Goal: Task Accomplishment & Management: Manage account settings

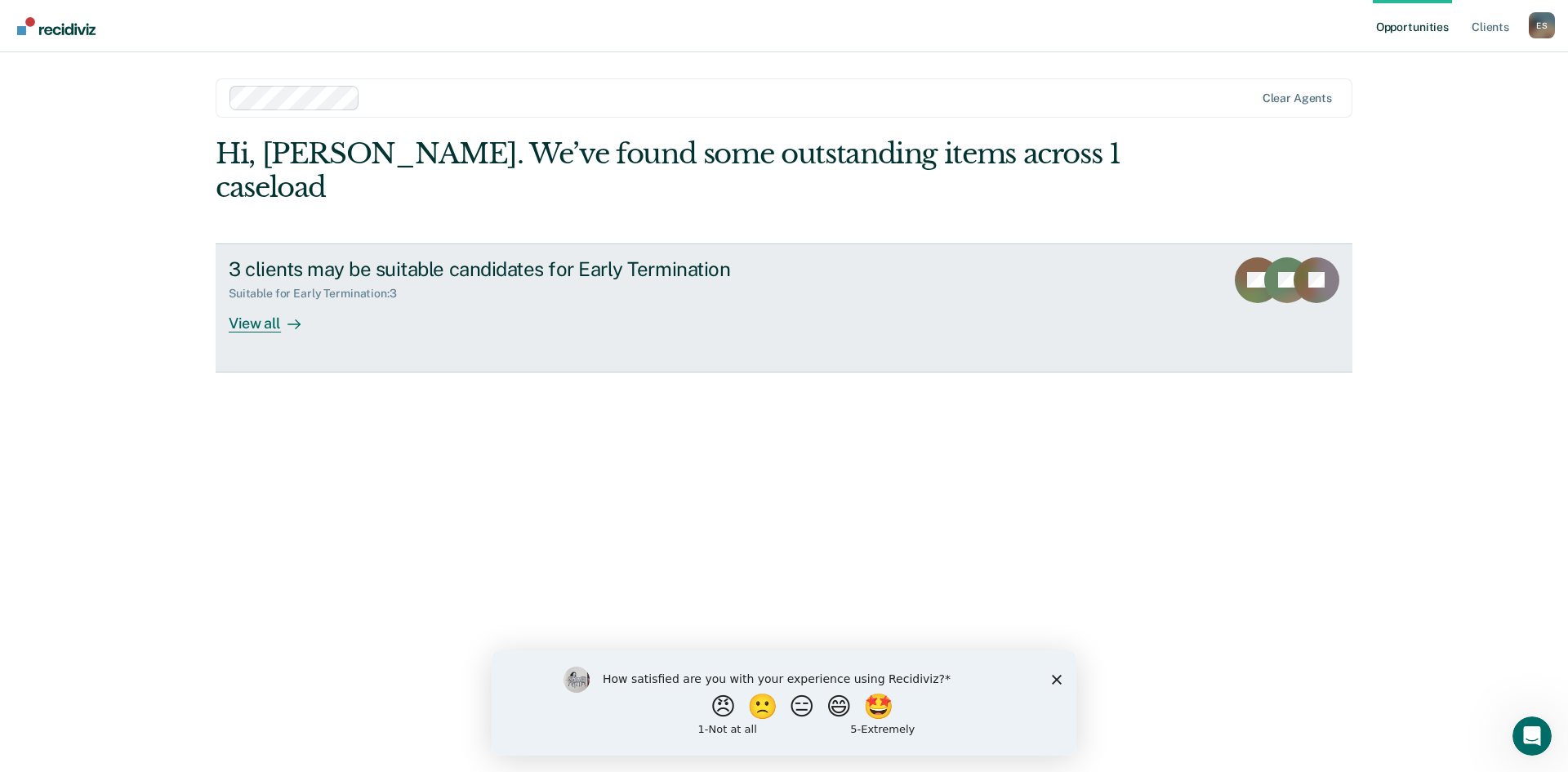
click at [263, 301] on div "View all" at bounding box center [274, 317] width 92 height 32
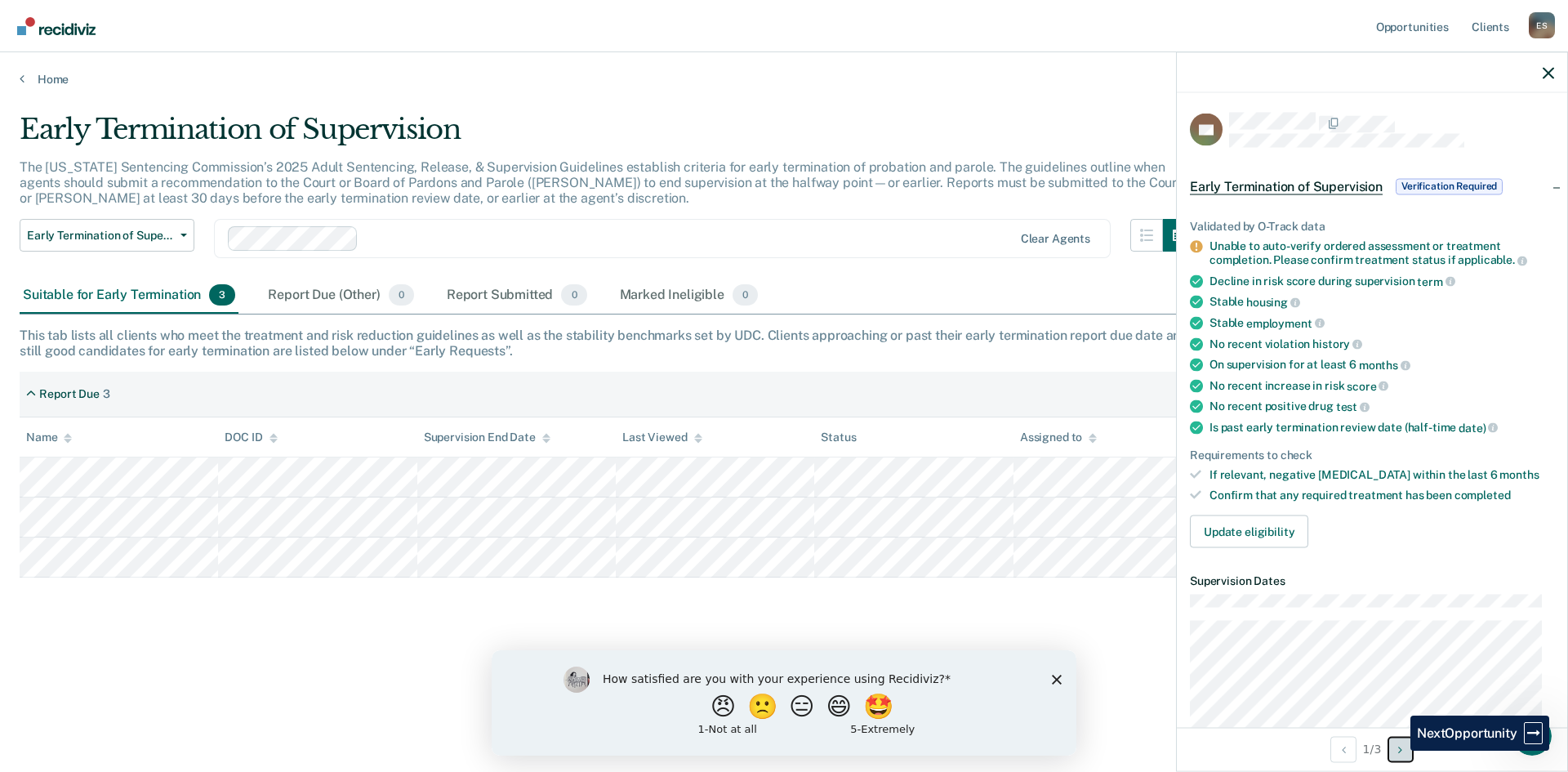
click at [1398, 751] on button "Next Opportunity" at bounding box center [1400, 748] width 26 height 26
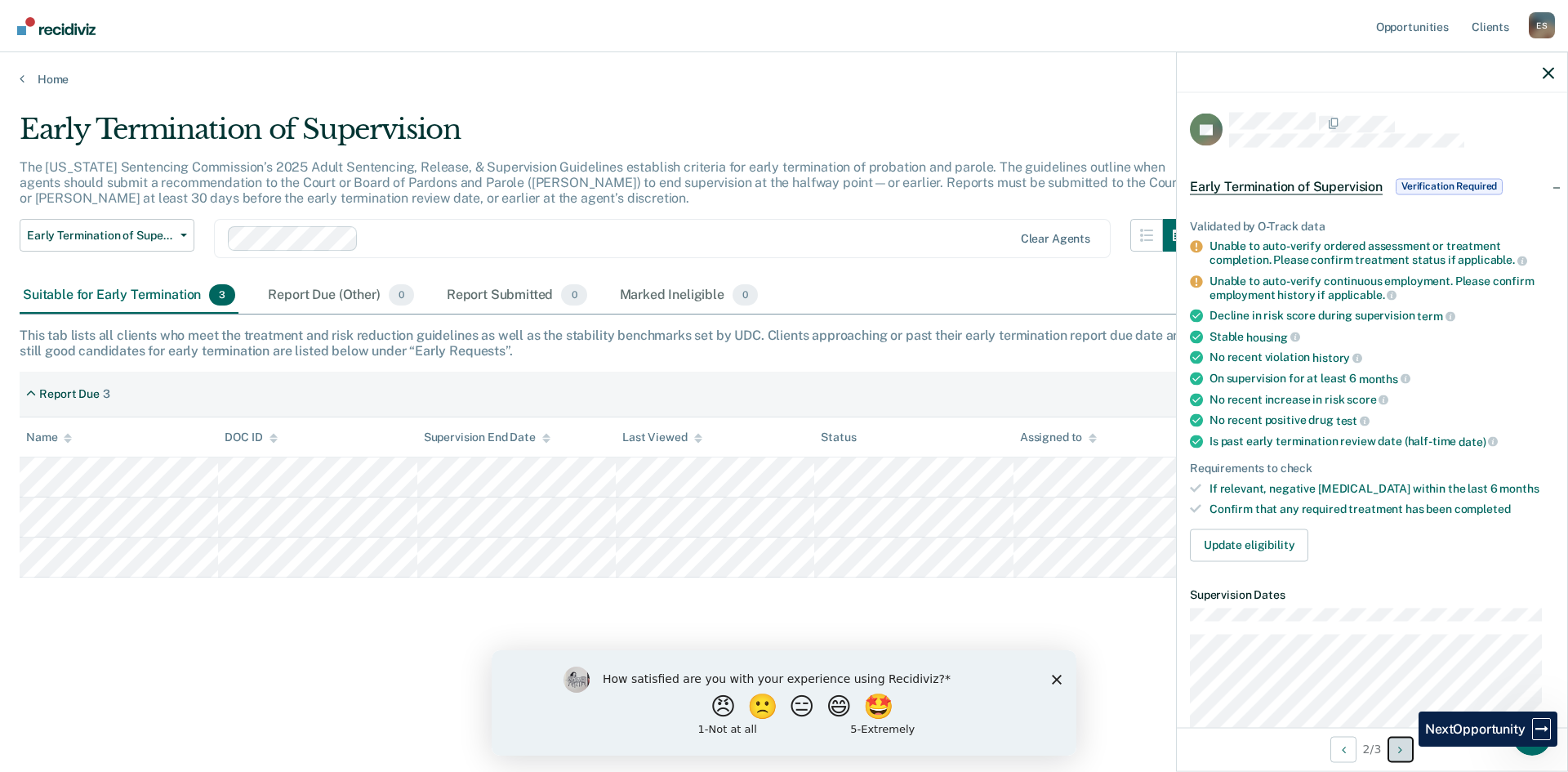
click at [1406, 746] on button "Next Opportunity" at bounding box center [1400, 748] width 26 height 26
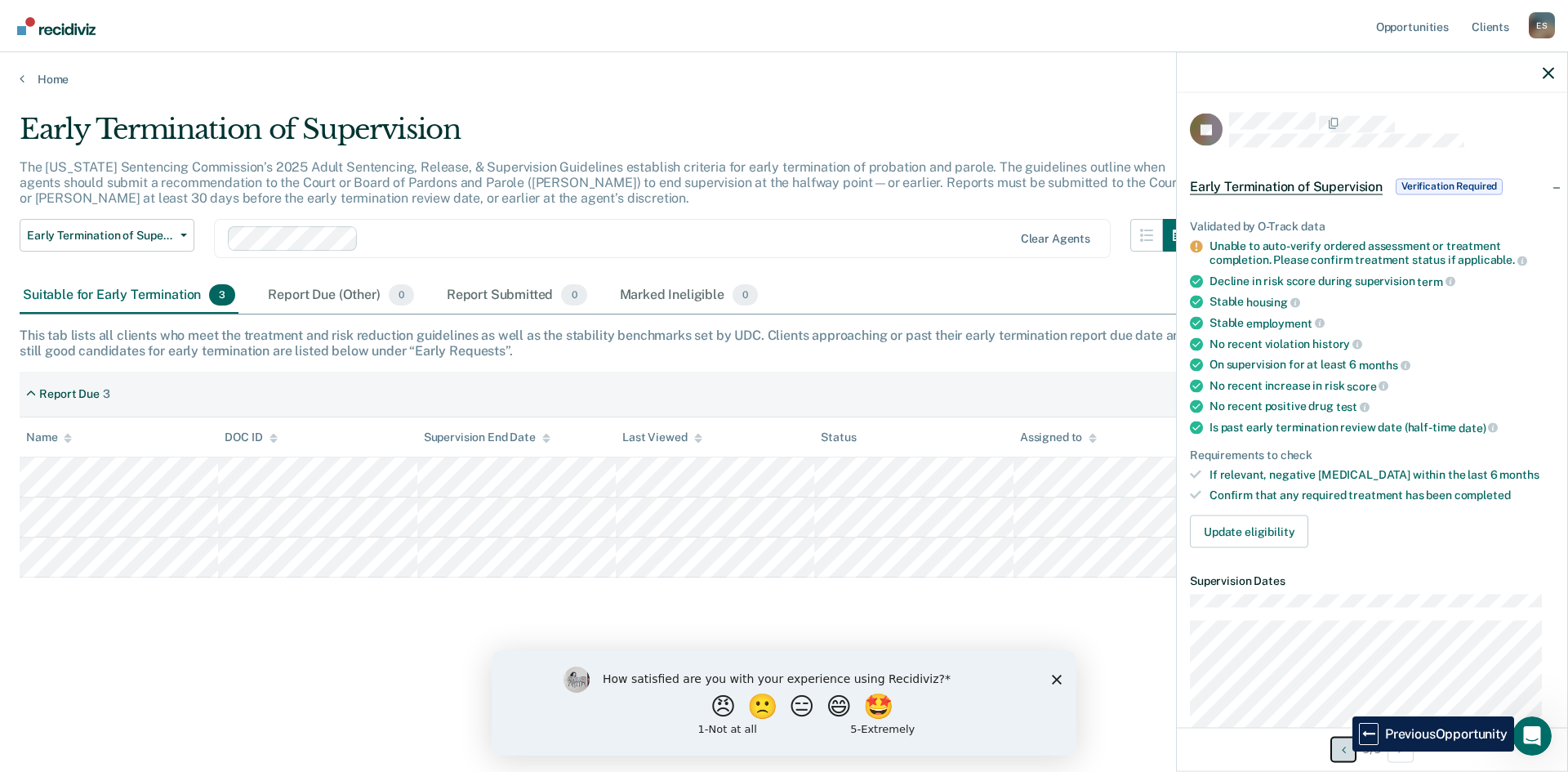
click at [1341, 752] on icon "Previous Opportunity" at bounding box center [1343, 748] width 4 height 12
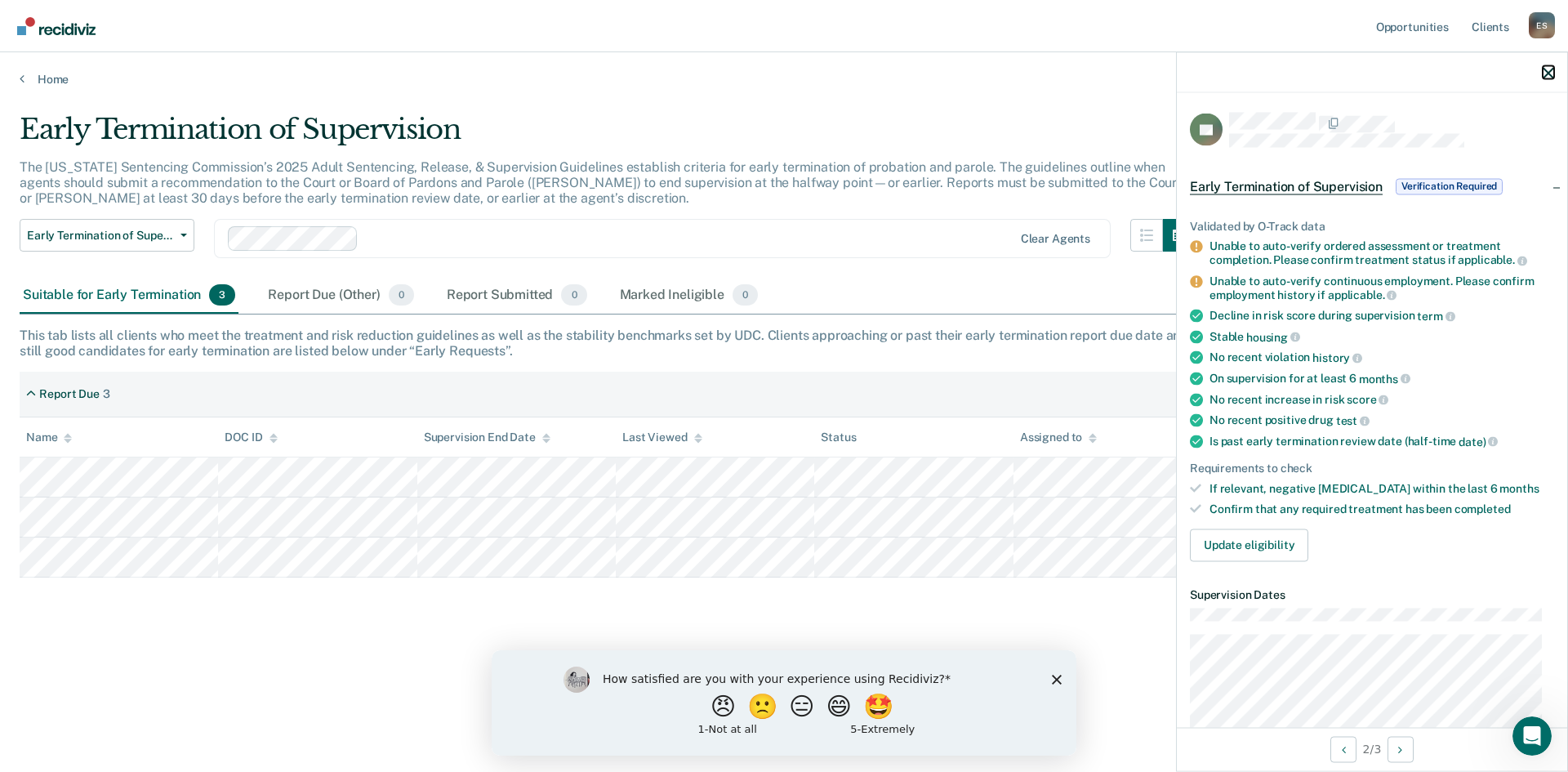
click at [1543, 75] on icon "button" at bounding box center [1548, 72] width 12 height 12
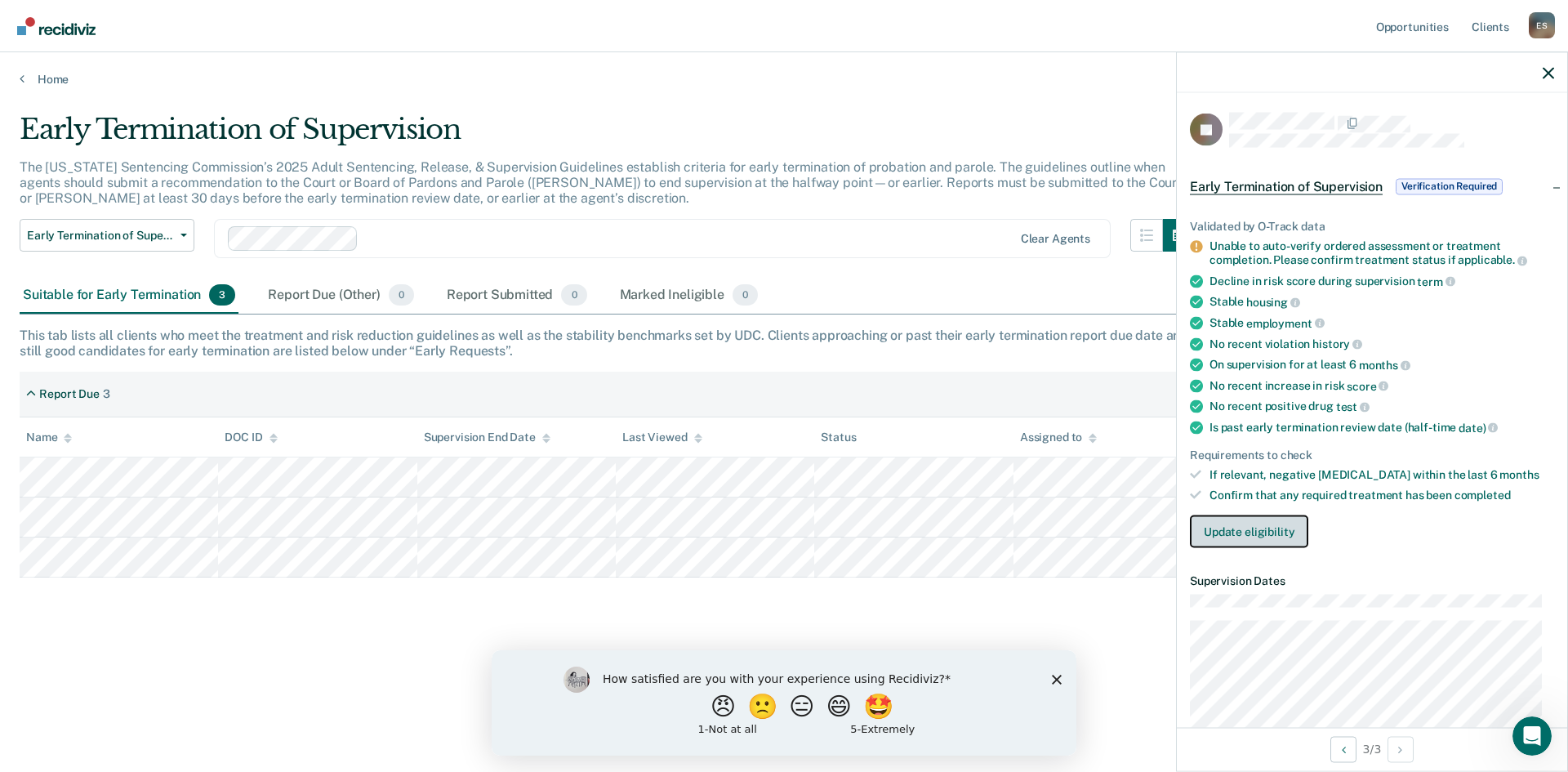
click at [1261, 532] on button "Update eligibility" at bounding box center [1249, 530] width 118 height 33
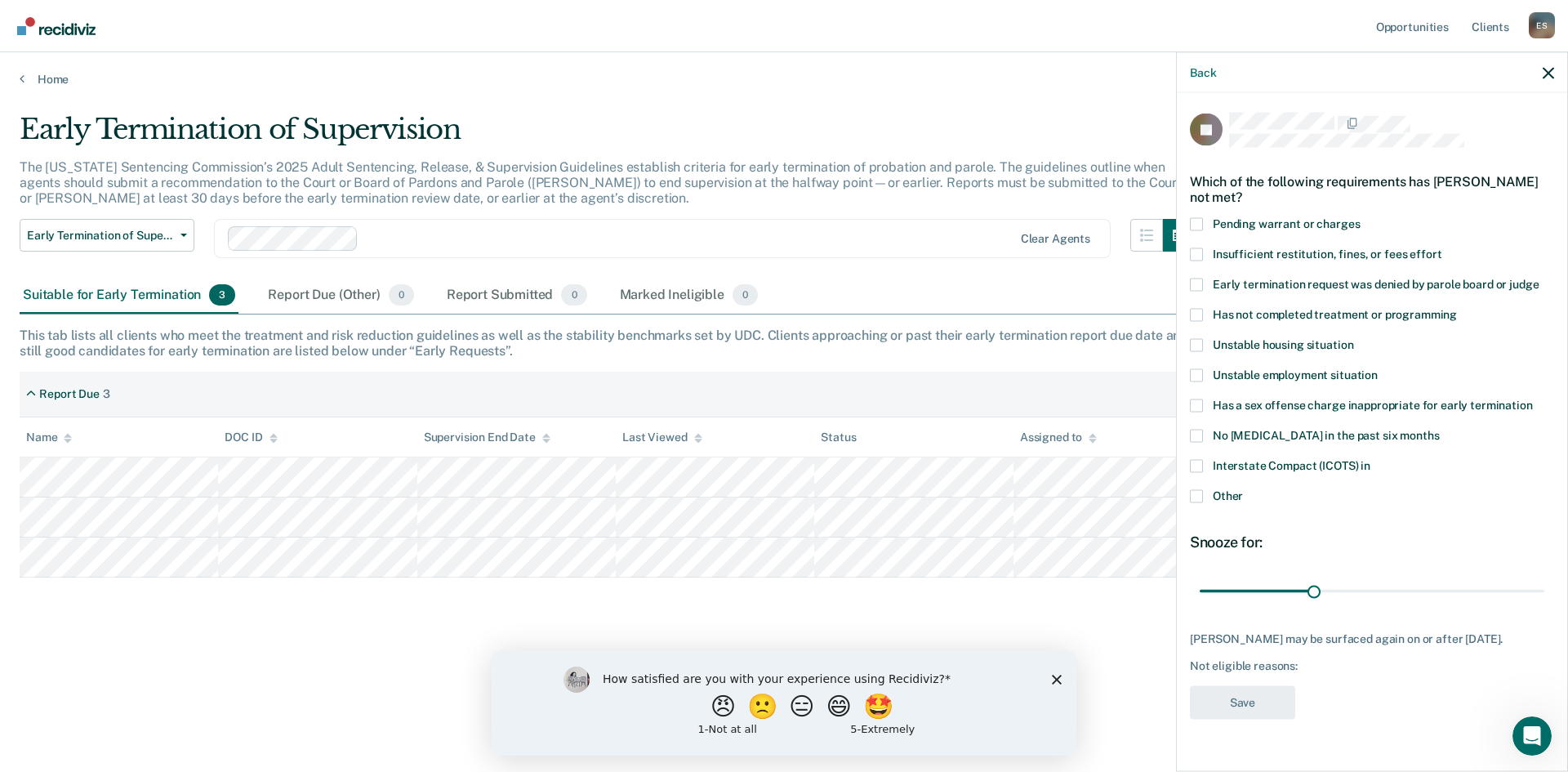
click at [1197, 314] on span at bounding box center [1196, 314] width 13 height 13
click at [1457, 308] on input "Has not completed treatment or programming" at bounding box center [1457, 308] width 0 height 0
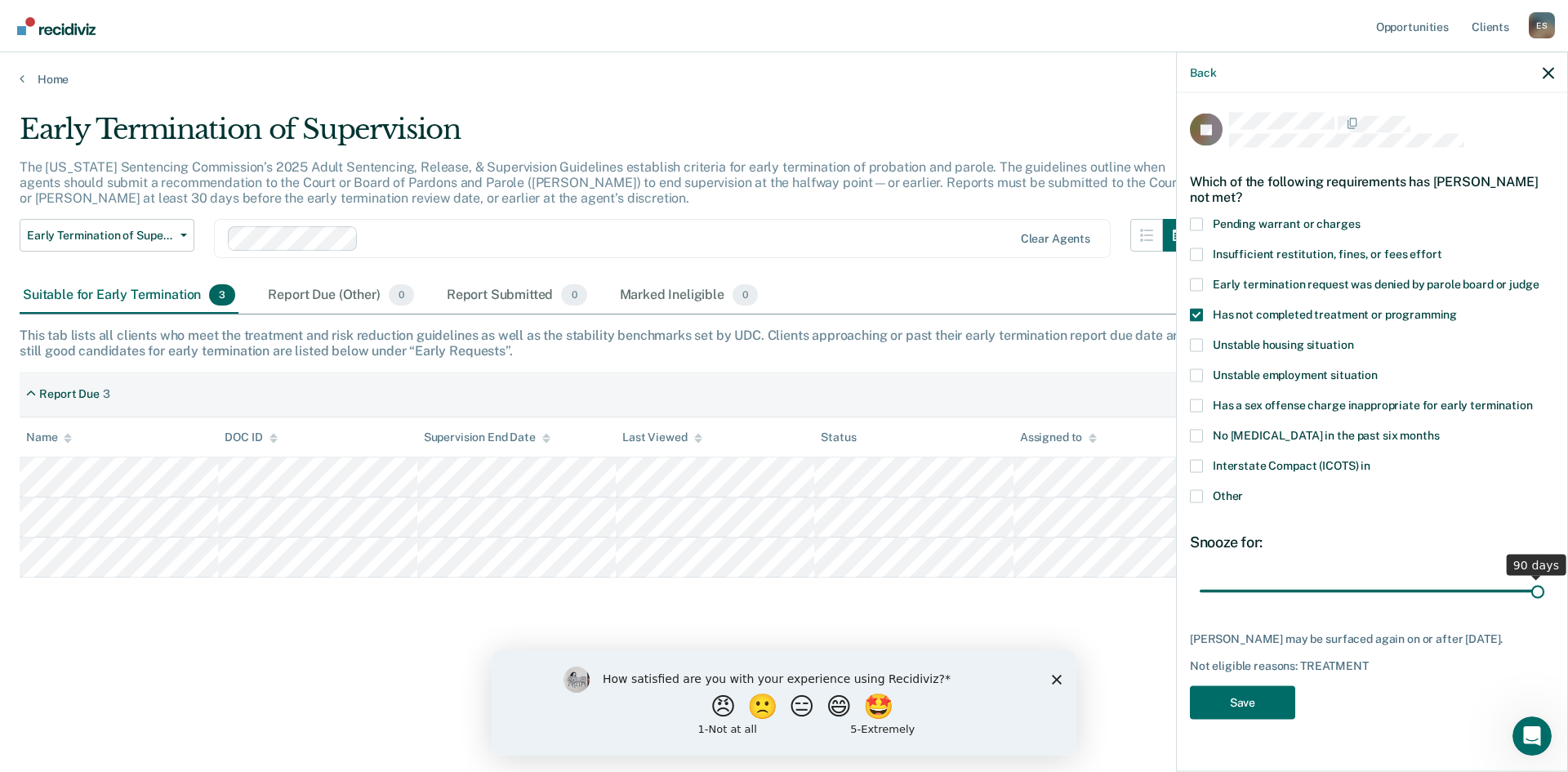
drag, startPoint x: 1312, startPoint y: 590, endPoint x: 1540, endPoint y: 591, distance: 228.0
type input "90"
click at [1540, 591] on input "range" at bounding box center [1371, 591] width 344 height 28
click at [1232, 719] on button "Save" at bounding box center [1242, 702] width 105 height 34
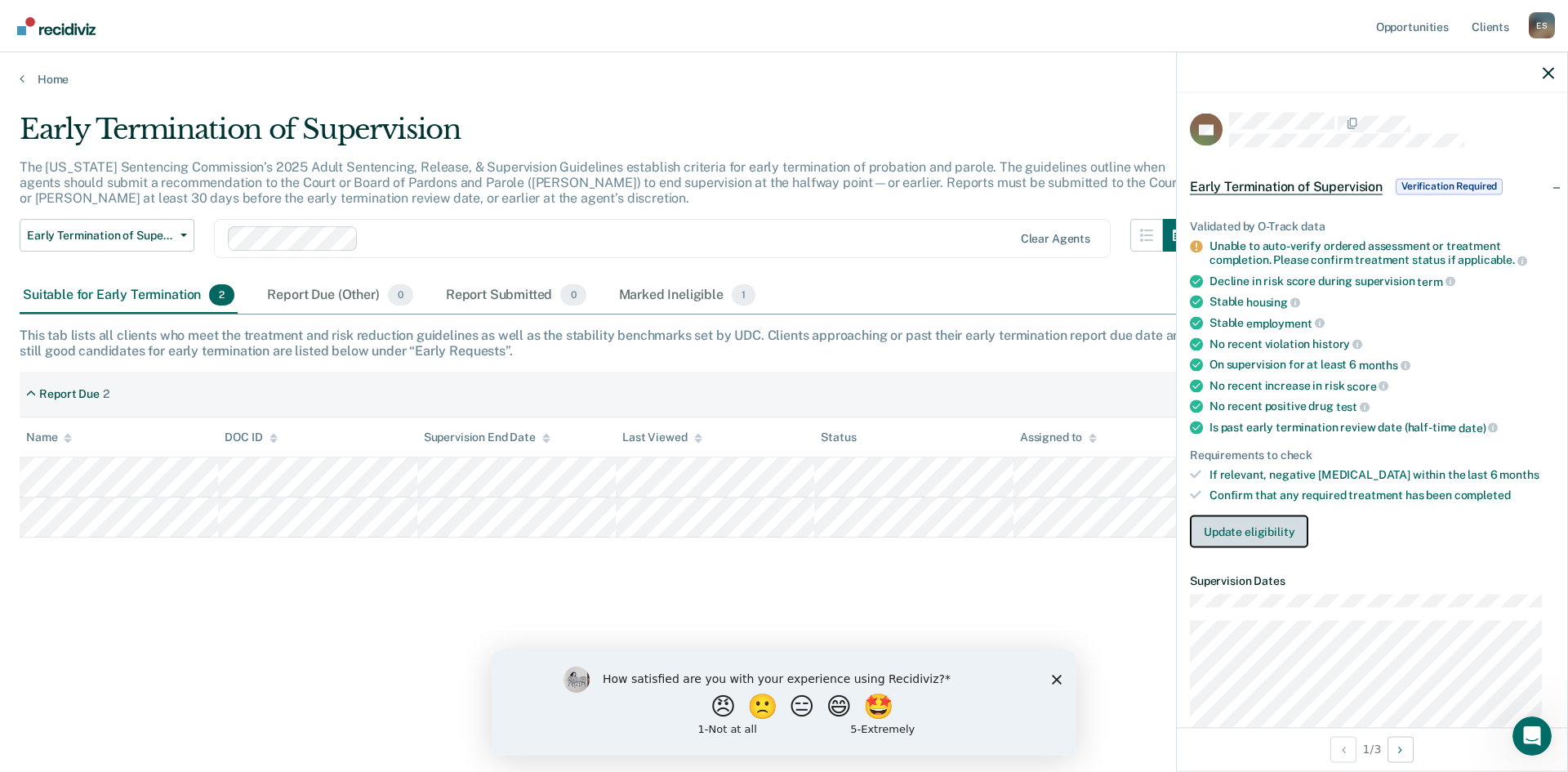
click at [1253, 532] on button "Update eligibility" at bounding box center [1249, 530] width 118 height 33
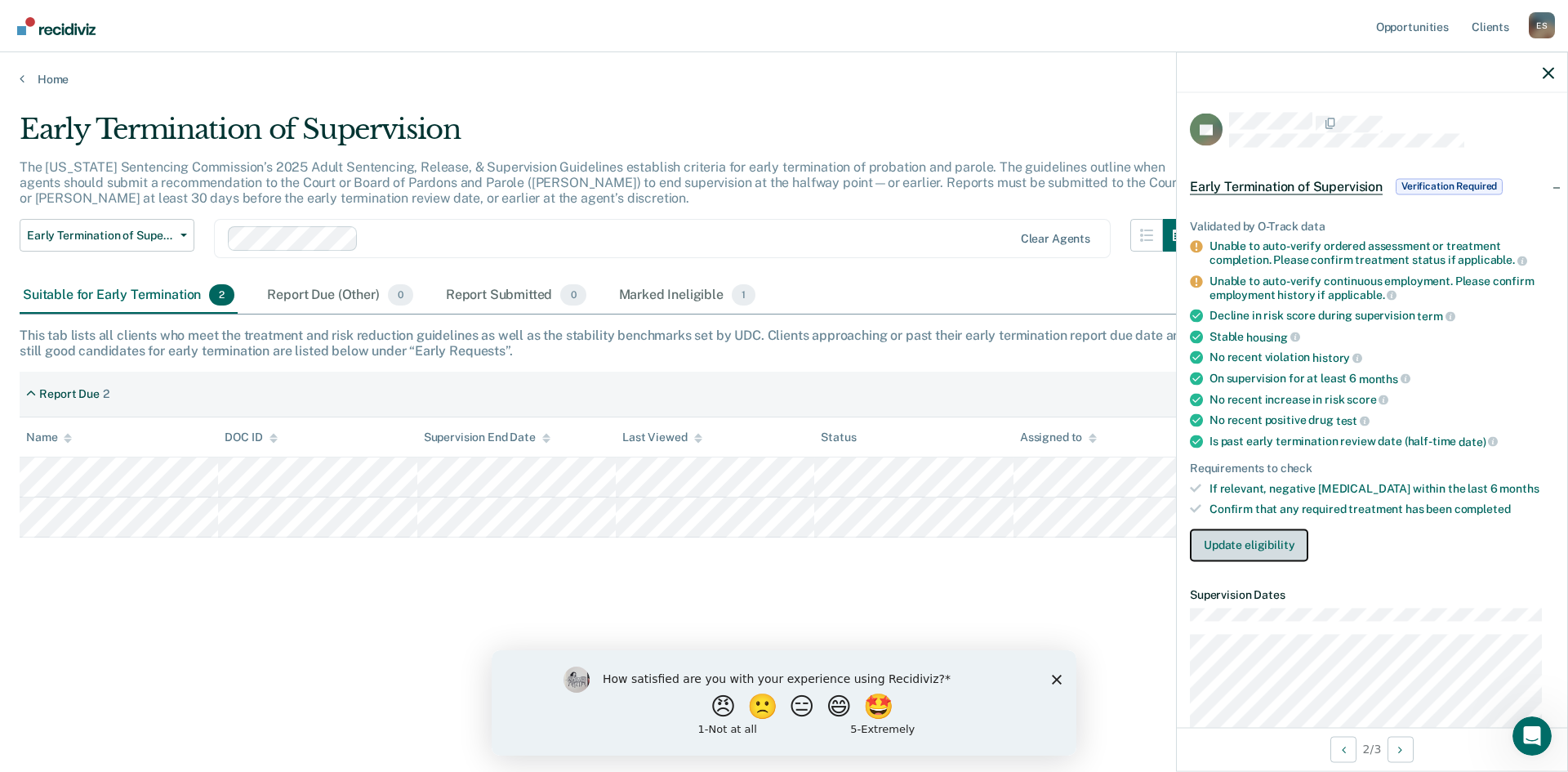
click at [1239, 549] on button "Update eligibility" at bounding box center [1249, 544] width 118 height 33
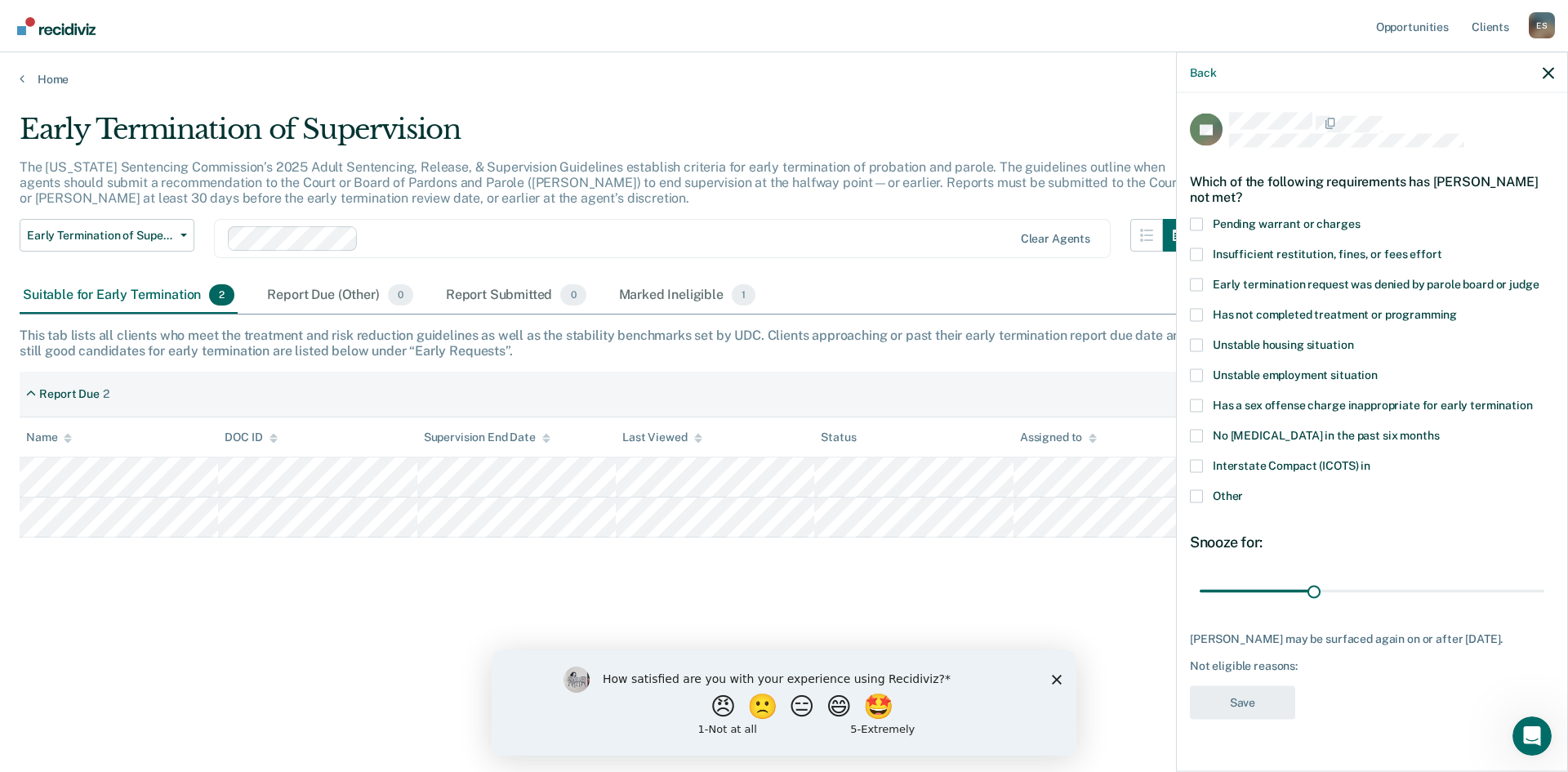
click at [1199, 309] on span at bounding box center [1196, 314] width 13 height 13
click at [1457, 308] on input "Has not completed treatment or programming" at bounding box center [1457, 308] width 0 height 0
click at [1251, 705] on button "Save" at bounding box center [1242, 702] width 105 height 34
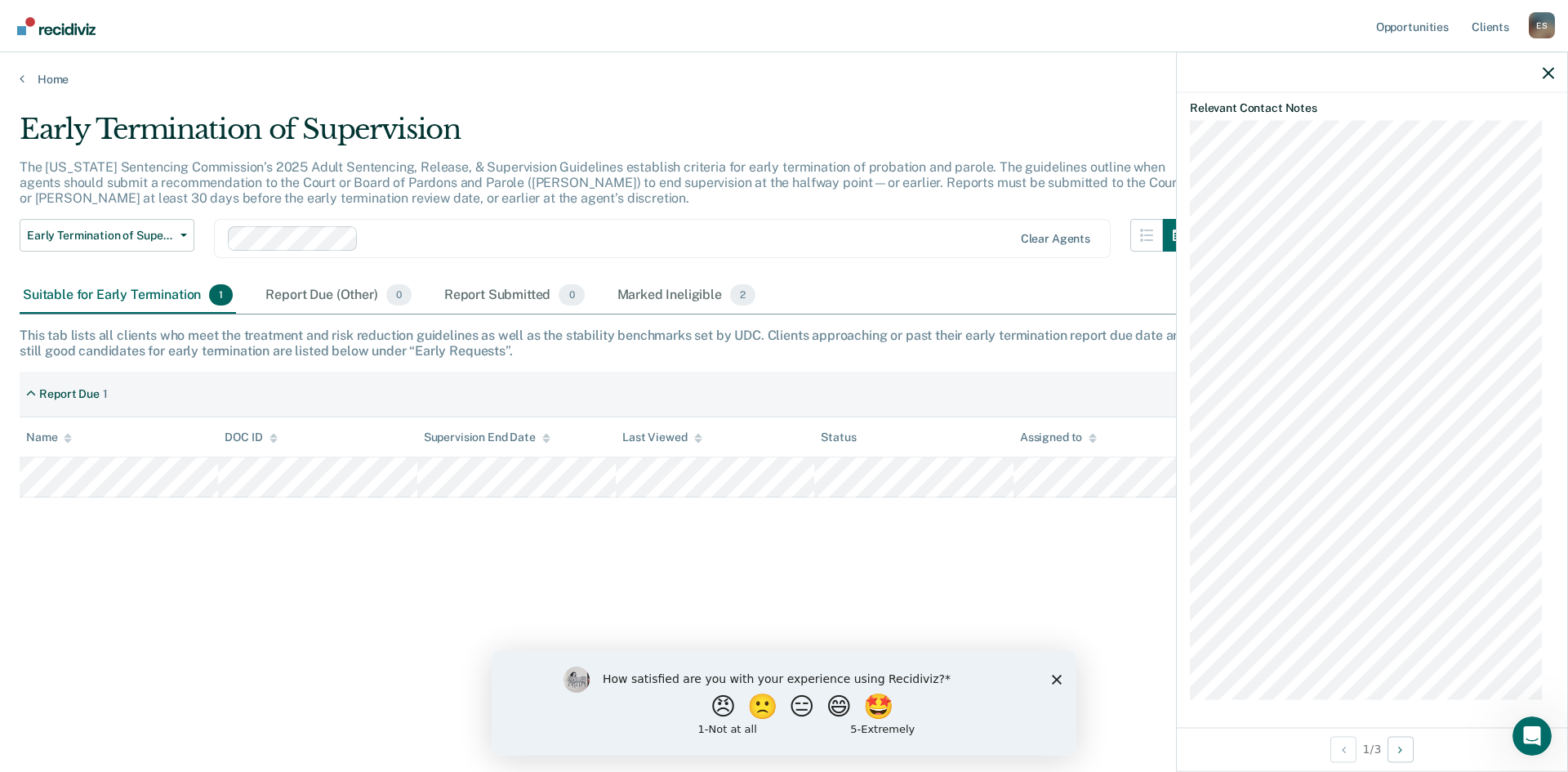
scroll to position [1017, 0]
click at [1533, 740] on icon "Open Intercom Messenger" at bounding box center [1530, 734] width 27 height 27
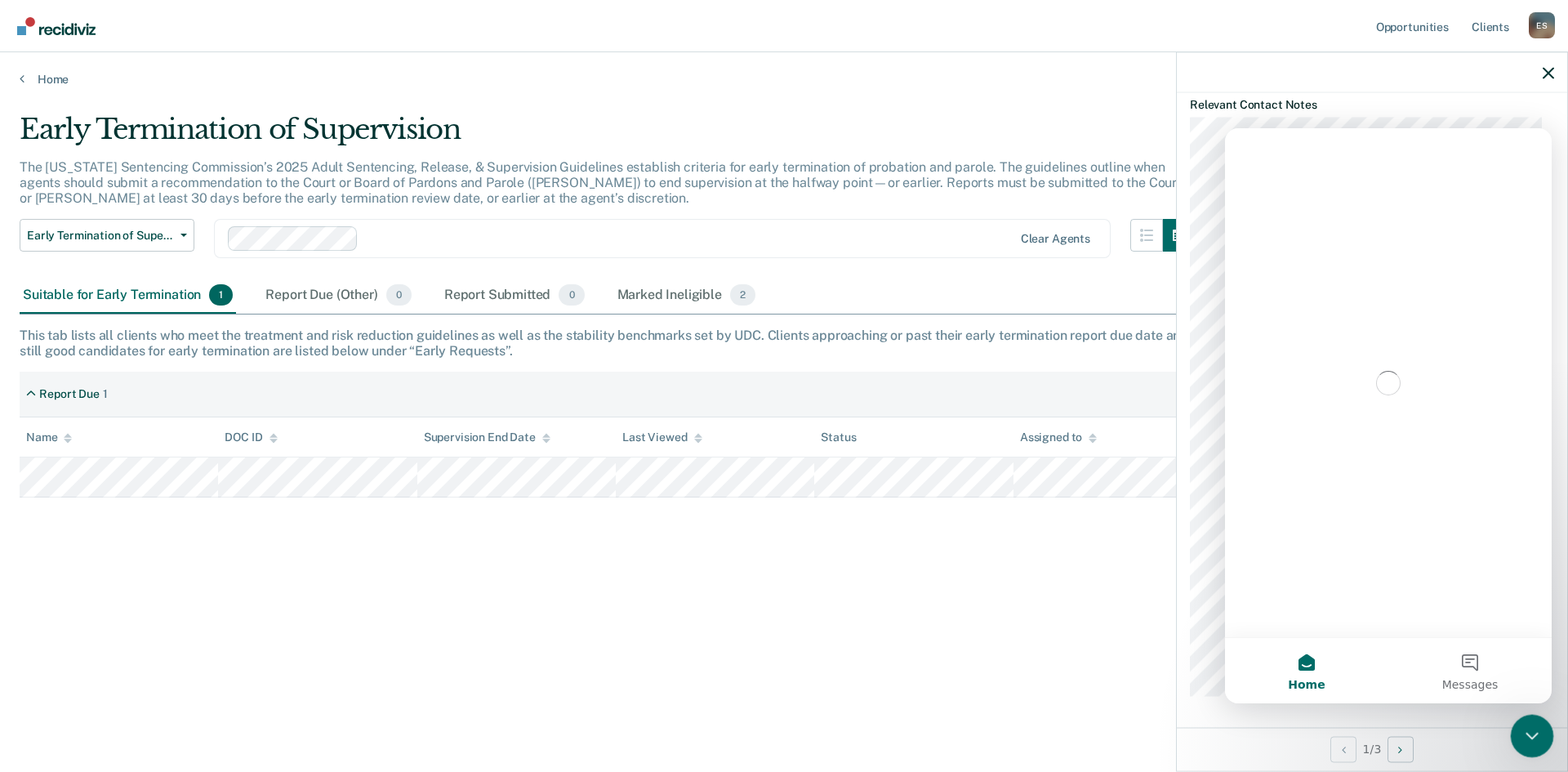
scroll to position [0, 0]
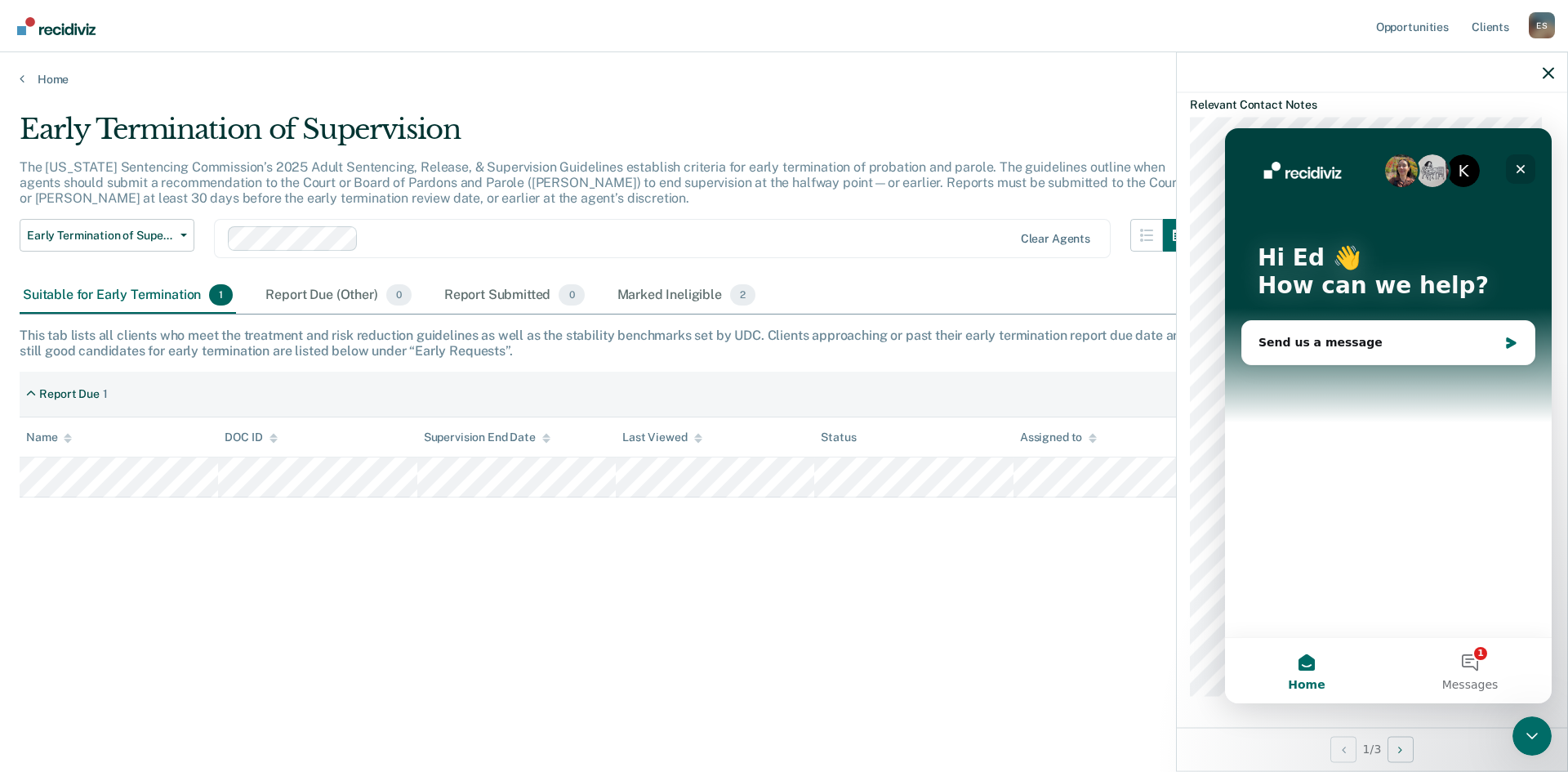
click at [1525, 169] on icon "Close" at bounding box center [1520, 169] width 13 height 13
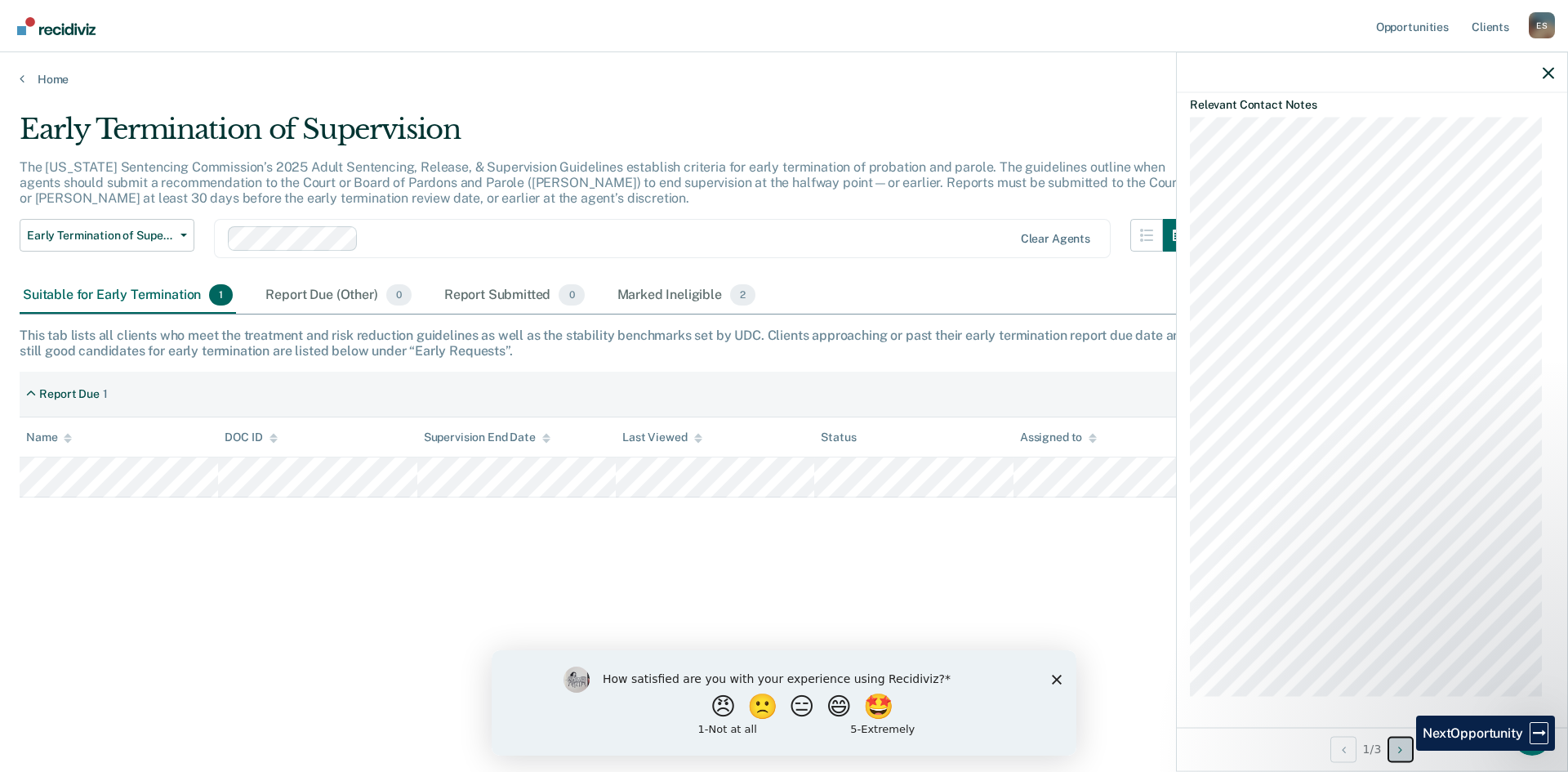
click at [1402, 751] on icon "Next Opportunity" at bounding box center [1400, 748] width 4 height 12
click at [1402, 752] on icon "Next Opportunity" at bounding box center [1400, 748] width 4 height 12
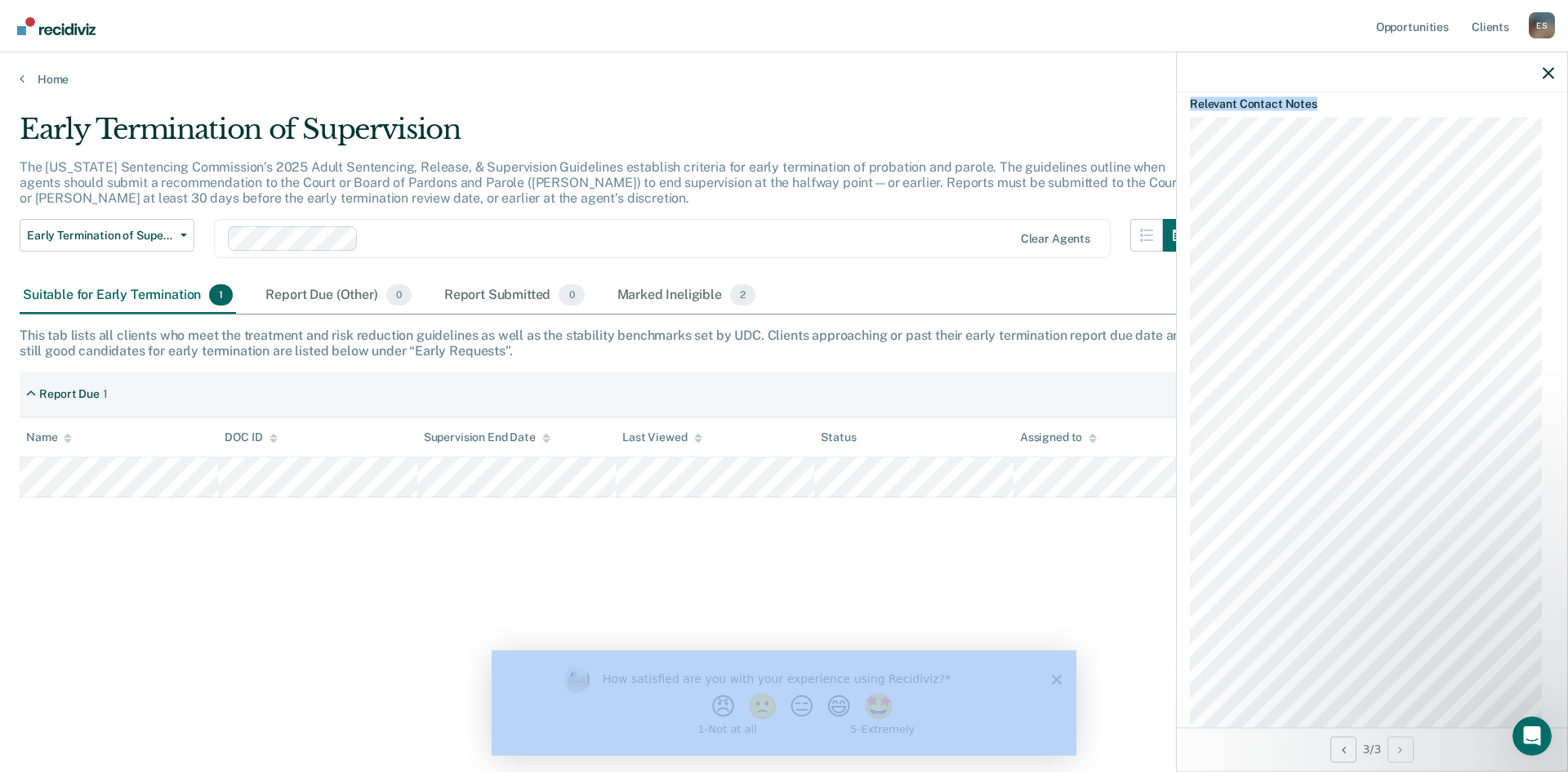
drag, startPoint x: 1554, startPoint y: 400, endPoint x: 1569, endPoint y: 503, distance: 104.1
click at [1567, 503] on html "Looks like you’re using Internet Explorer 11. For faster loading and a better e…" at bounding box center [784, 386] width 1568 height 772
click at [1548, 69] on icon "button" at bounding box center [1548, 72] width 12 height 12
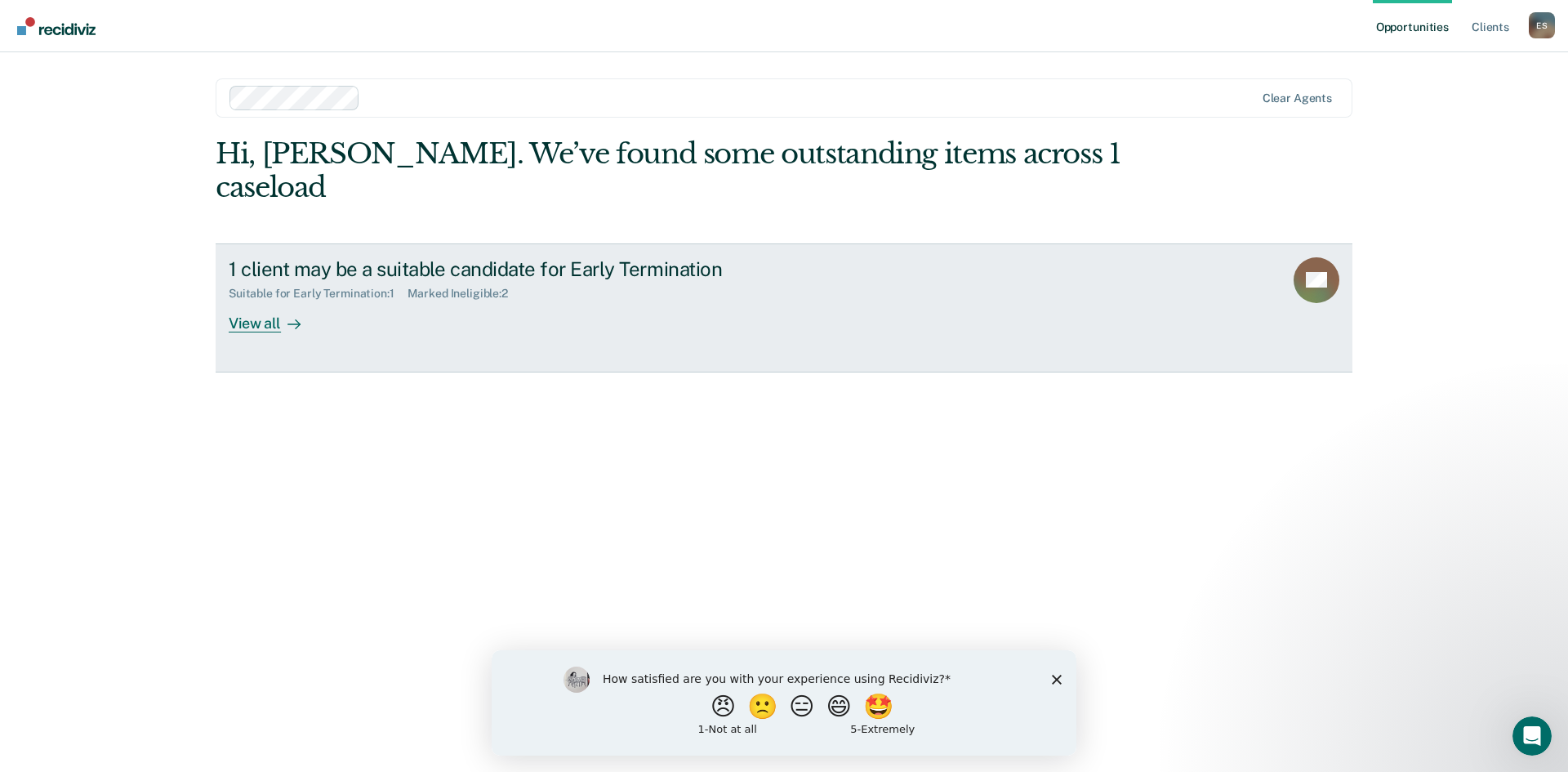
click at [251, 301] on div "View all" at bounding box center [274, 317] width 92 height 32
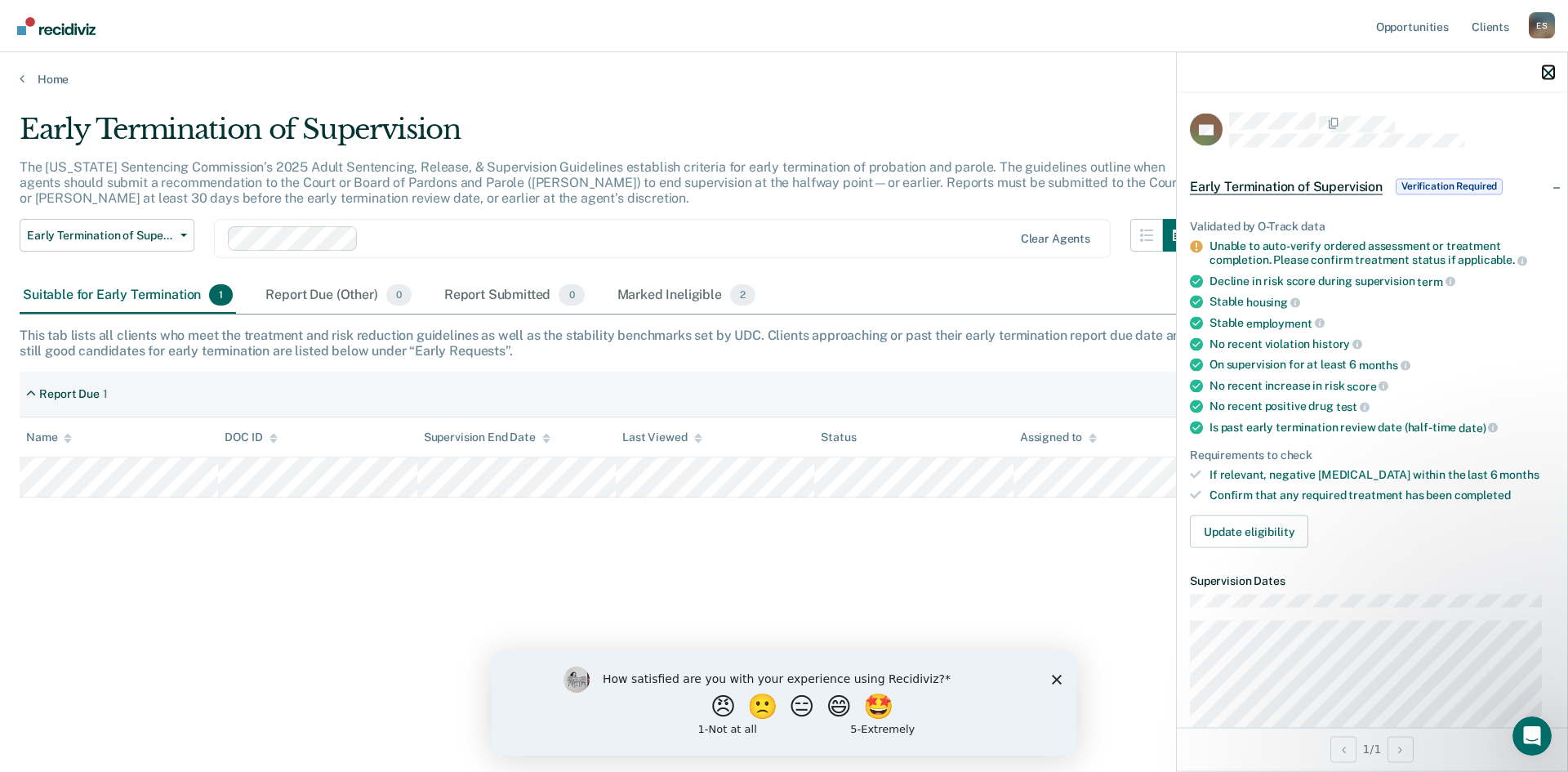
click at [1550, 74] on icon "button" at bounding box center [1548, 72] width 12 height 12
